Goal: Communication & Community: Answer question/provide support

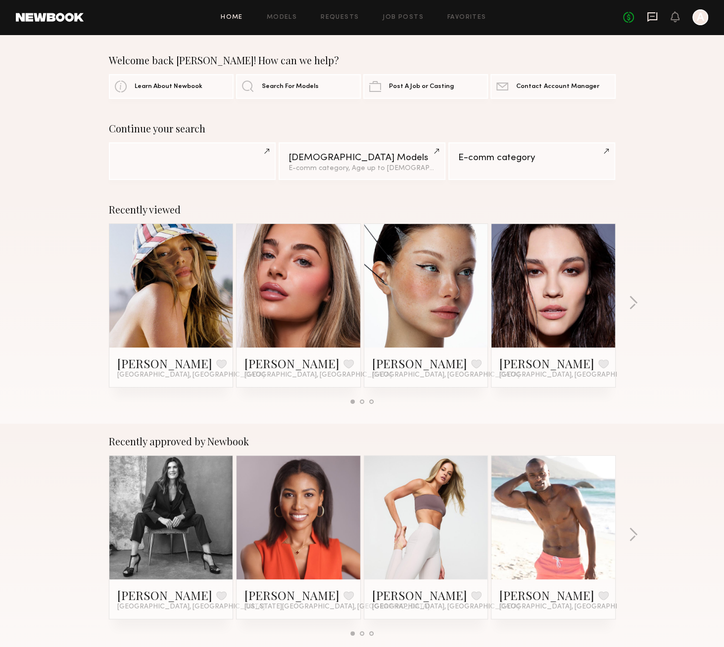
click at [648, 18] on icon at bounding box center [651, 16] width 11 height 11
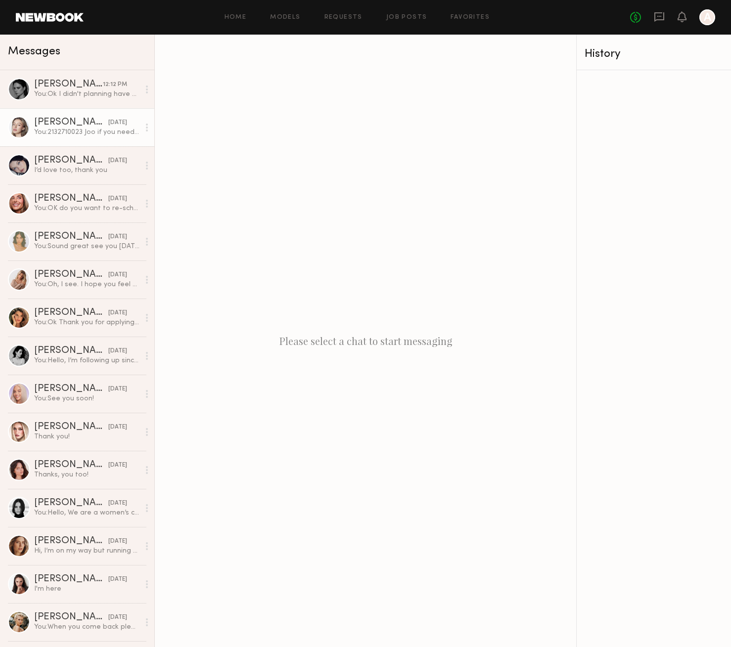
click at [94, 132] on div "You: 2132710023 Joo if you need something please contact me Thank you" at bounding box center [86, 132] width 105 height 9
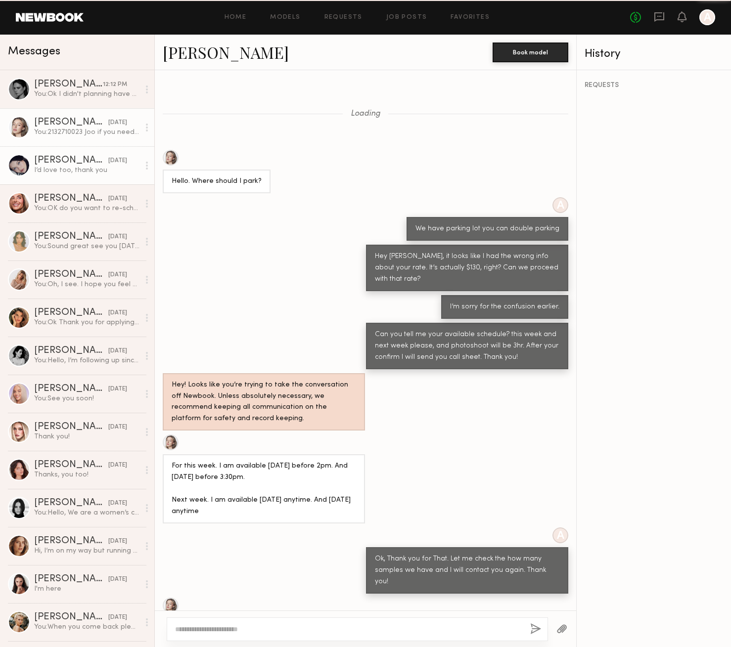
scroll to position [337, 0]
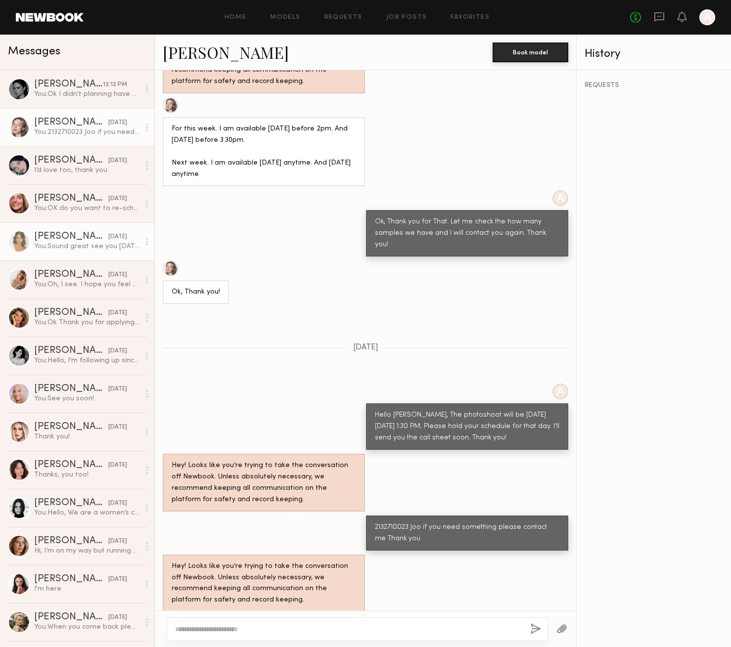
click at [110, 241] on div "[DATE]" at bounding box center [117, 236] width 19 height 9
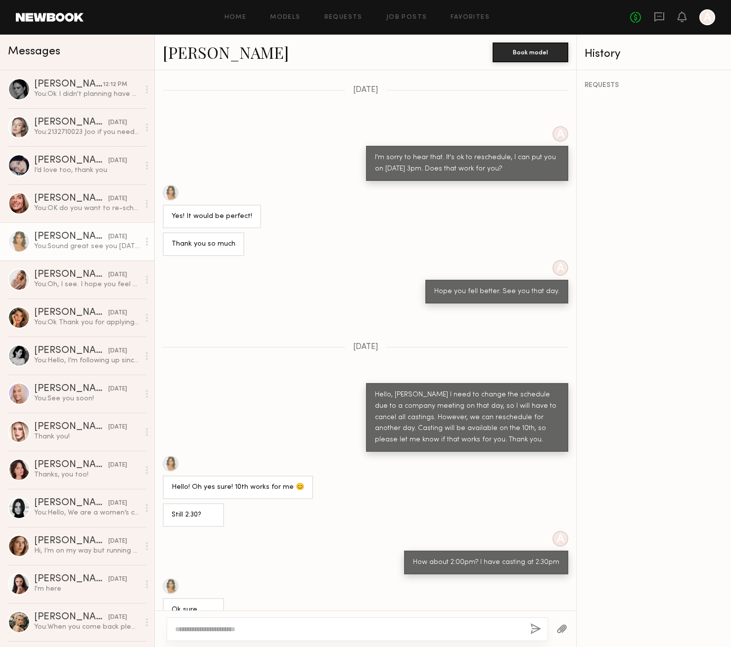
scroll to position [827, 0]
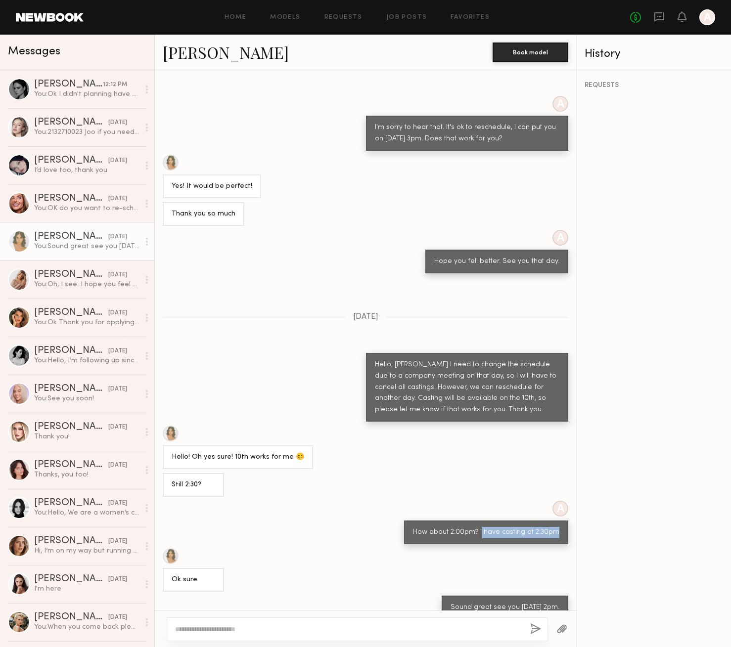
drag, startPoint x: 476, startPoint y: 520, endPoint x: 554, endPoint y: 518, distance: 78.2
click at [554, 521] on div "How about 2:00pm? I have casting at 2:30pm" at bounding box center [486, 533] width 164 height 24
click at [507, 527] on div "How about 2:00pm? I have casting at 2:30pm" at bounding box center [486, 532] width 146 height 11
drag, startPoint x: 476, startPoint y: 590, endPoint x: 565, endPoint y: 590, distance: 89.0
click at [564, 596] on div "Sound great see you [DATE] 2pm." at bounding box center [365, 608] width 421 height 24
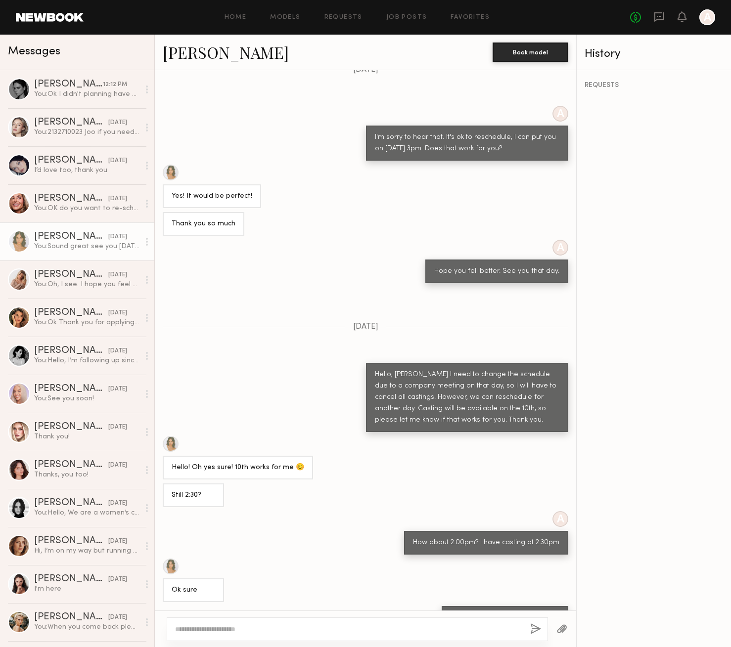
scroll to position [1254, 0]
